Goal: Task Accomplishment & Management: Manage account settings

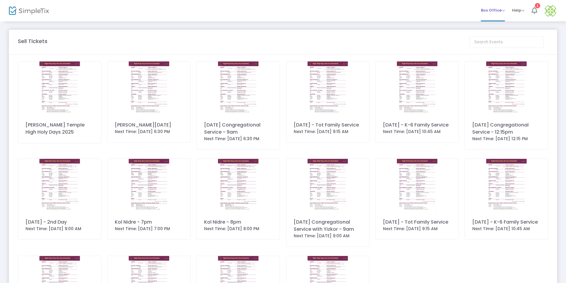
click at [502, 12] on span "Box Office" at bounding box center [493, 10] width 24 height 6
click at [550, 7] on img at bounding box center [550, 11] width 12 height 12
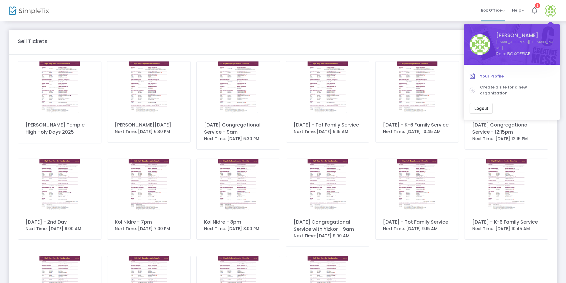
click at [490, 74] on span "Your Profile" at bounding box center [517, 76] width 74 height 6
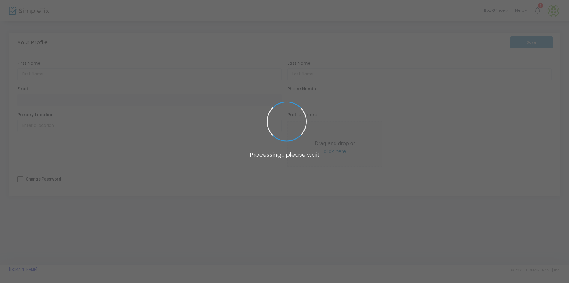
type input "Devynne"
type input "Flowers"
type input "[EMAIL_ADDRESS][DOMAIN_NAME]"
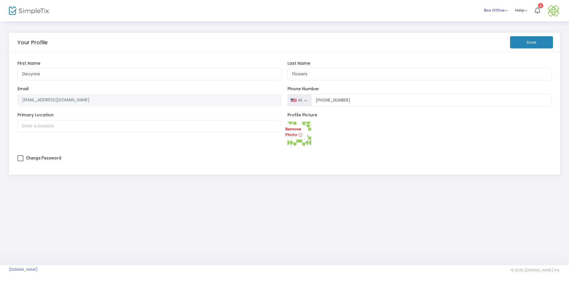
click at [499, 11] on span "Box Office" at bounding box center [496, 10] width 24 height 6
click at [493, 31] on li "Bookings" at bounding box center [505, 32] width 42 height 12
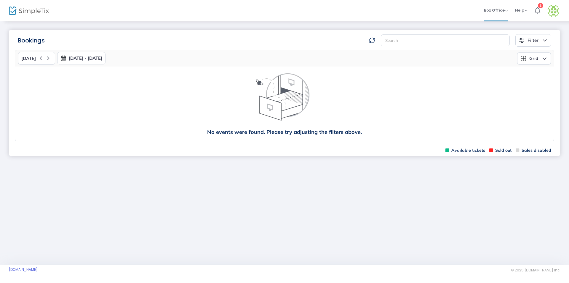
click at [539, 63] on button "Grid" at bounding box center [534, 58] width 34 height 12
click at [506, 14] on span "Box Office Sell Tickets Bookings Sell Season Pass" at bounding box center [496, 10] width 24 height 15
click at [504, 14] on span "Box Office Sell Tickets Bookings Sell Season Pass" at bounding box center [496, 10] width 24 height 15
click at [503, 10] on span "Box Office" at bounding box center [496, 10] width 24 height 6
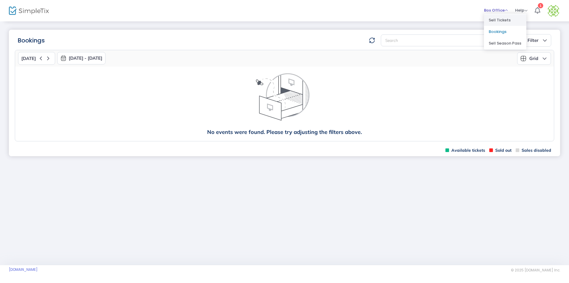
click at [507, 23] on li "Sell Tickets" at bounding box center [505, 20] width 42 height 12
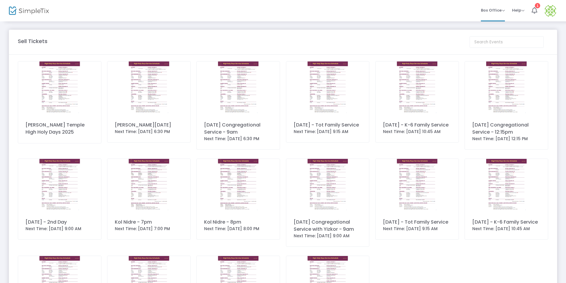
click at [49, 119] on div "Stephen Wise Temple High Holy Days 2025" at bounding box center [60, 102] width 84 height 82
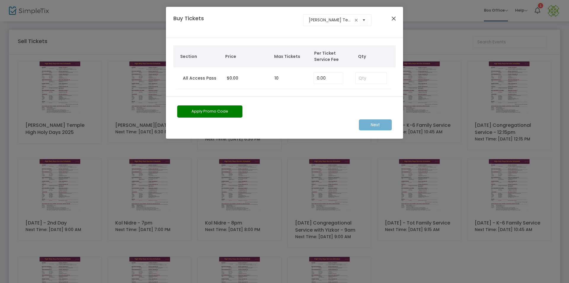
click at [393, 19] on button "Close" at bounding box center [394, 19] width 8 height 8
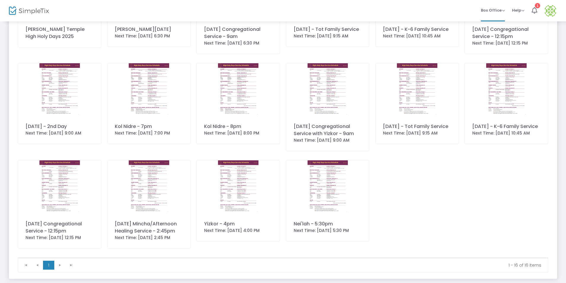
scroll to position [132, 0]
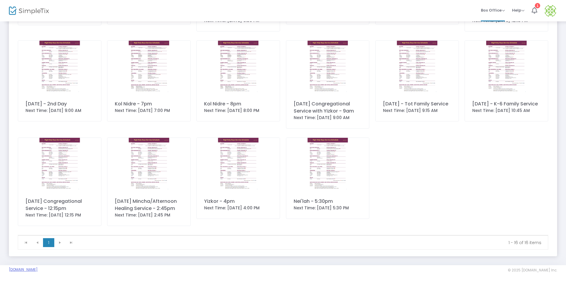
click at [38, 268] on link "StephenWiseTemple.simpletix.com" at bounding box center [23, 269] width 29 height 5
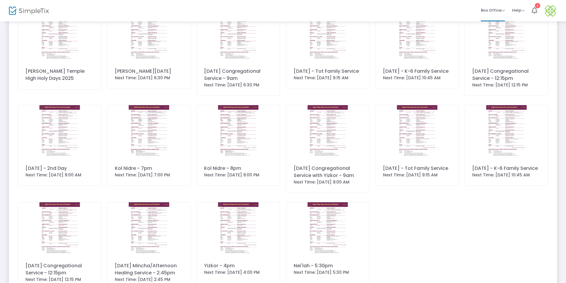
scroll to position [0, 0]
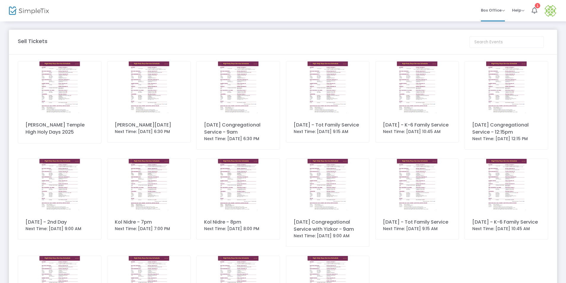
click at [33, 12] on img at bounding box center [29, 11] width 40 height 9
click at [9, 11] on m-brand at bounding box center [38, 10] width 76 height 21
click at [9, 10] on img at bounding box center [29, 11] width 40 height 9
click at [40, 13] on img at bounding box center [29, 11] width 40 height 9
click at [500, 10] on span "Box Office" at bounding box center [493, 10] width 24 height 6
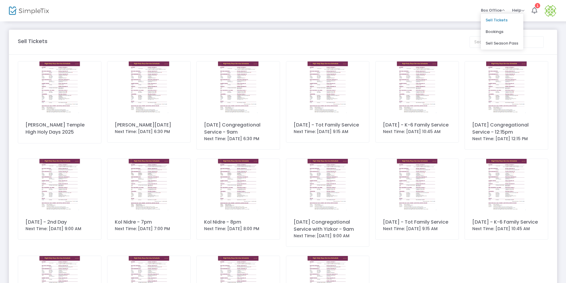
click at [423, 36] on m-panel-header "Sell Tickets" at bounding box center [283, 42] width 548 height 25
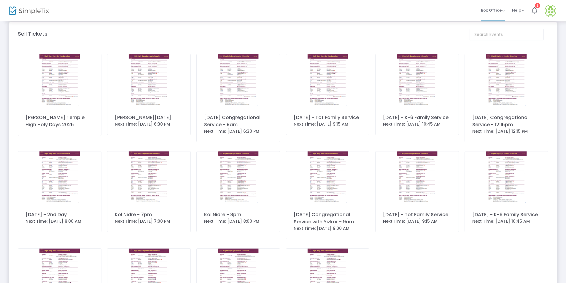
scroll to position [132, 0]
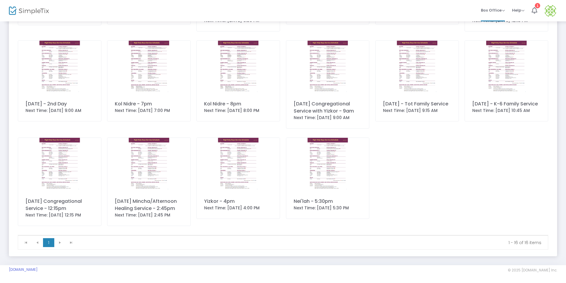
click at [60, 241] on kendo-pager-next-buttons at bounding box center [65, 242] width 23 height 9
drag, startPoint x: 37, startPoint y: 242, endPoint x: 154, endPoint y: 257, distance: 117.2
click at [38, 242] on kendo-pager-prev-buttons at bounding box center [31, 242] width 23 height 9
click at [130, 107] on div "Next Time: 10/1/2025 7:00 PM" at bounding box center [149, 110] width 68 height 6
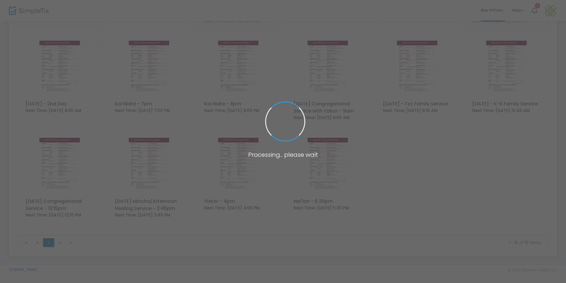
scroll to position [0, 0]
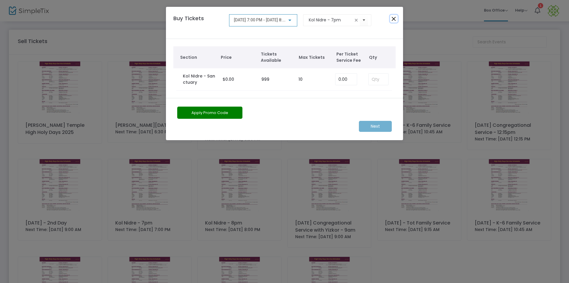
click at [396, 20] on button "Close" at bounding box center [394, 19] width 8 height 8
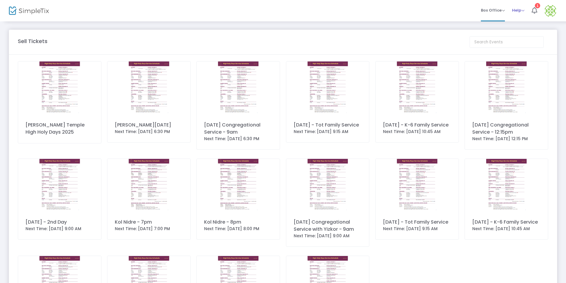
click at [520, 13] on span "Help" at bounding box center [518, 10] width 12 height 6
click at [490, 12] on span "Box Office" at bounding box center [493, 10] width 24 height 6
click at [536, 9] on icon at bounding box center [534, 10] width 6 height 7
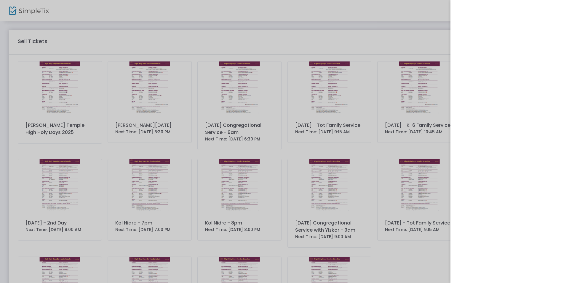
click at [391, 152] on div at bounding box center [284, 141] width 569 height 283
